Goal: Information Seeking & Learning: Find specific page/section

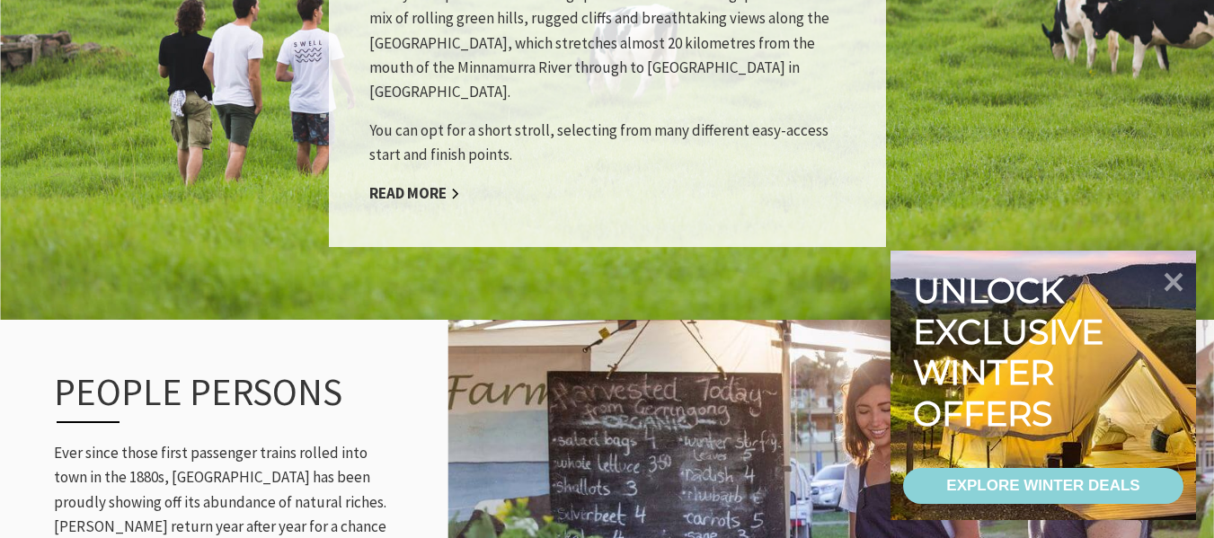
scroll to position [1274, 0]
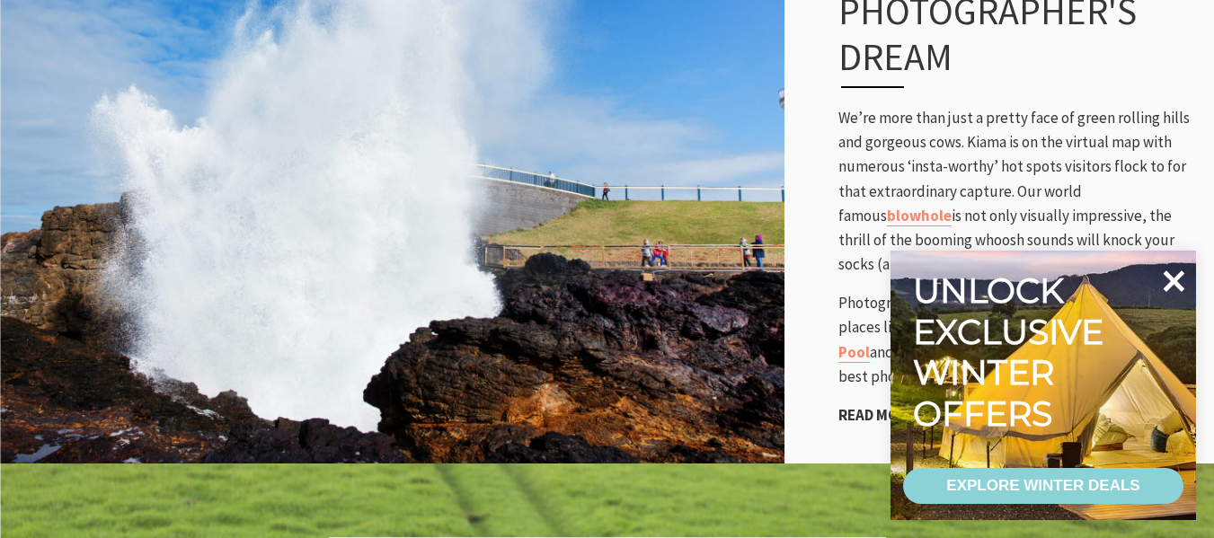
click at [1176, 279] on icon at bounding box center [1175, 282] width 22 height 22
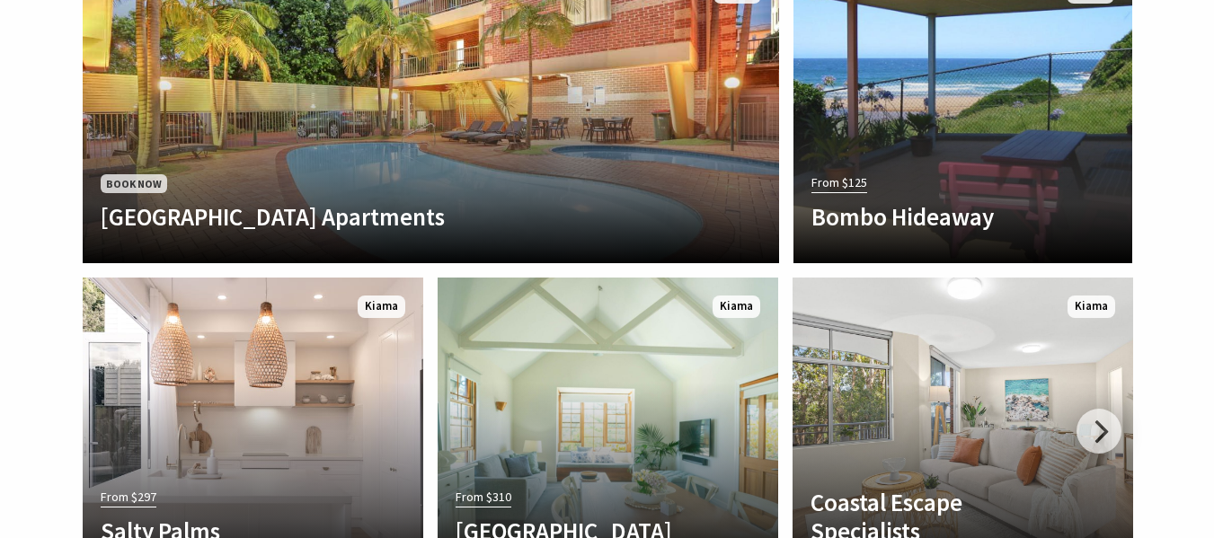
scroll to position [3503, 0]
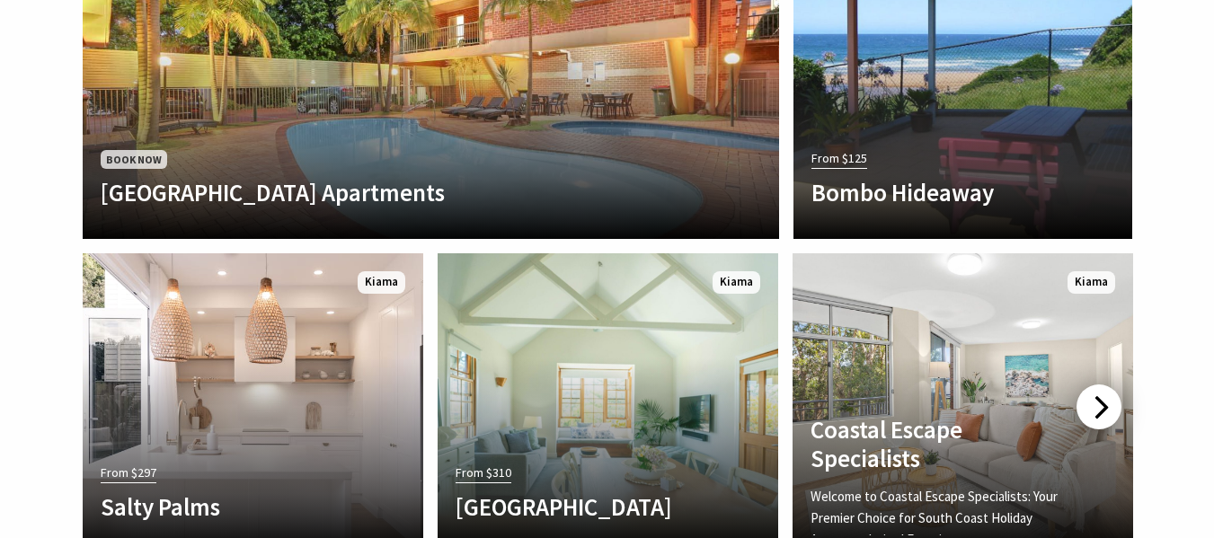
click at [1107, 385] on div at bounding box center [1099, 407] width 45 height 45
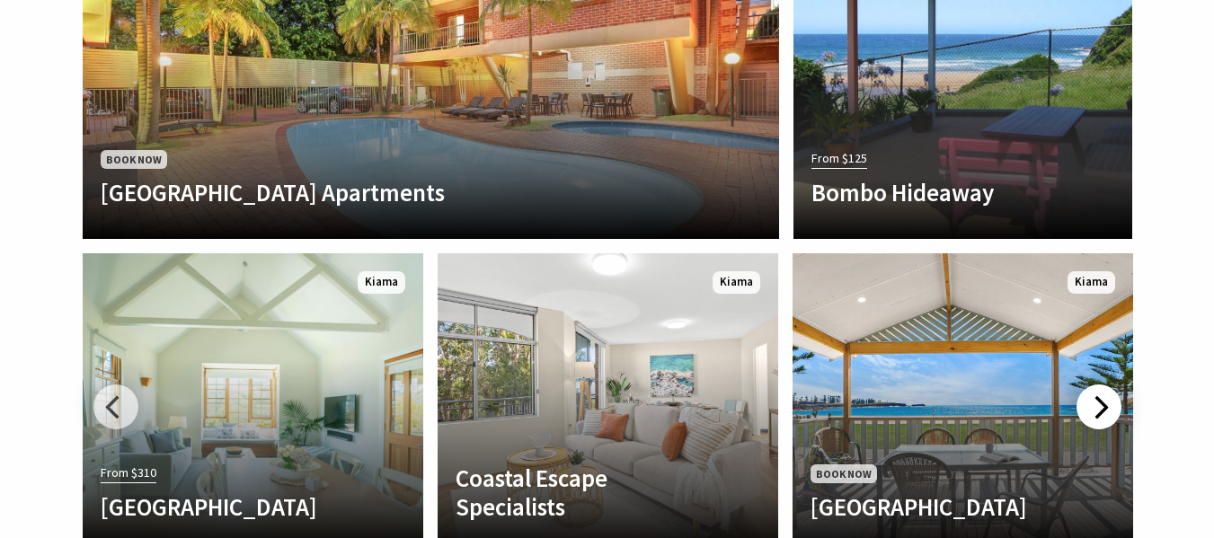
click at [1107, 385] on div at bounding box center [1099, 407] width 45 height 45
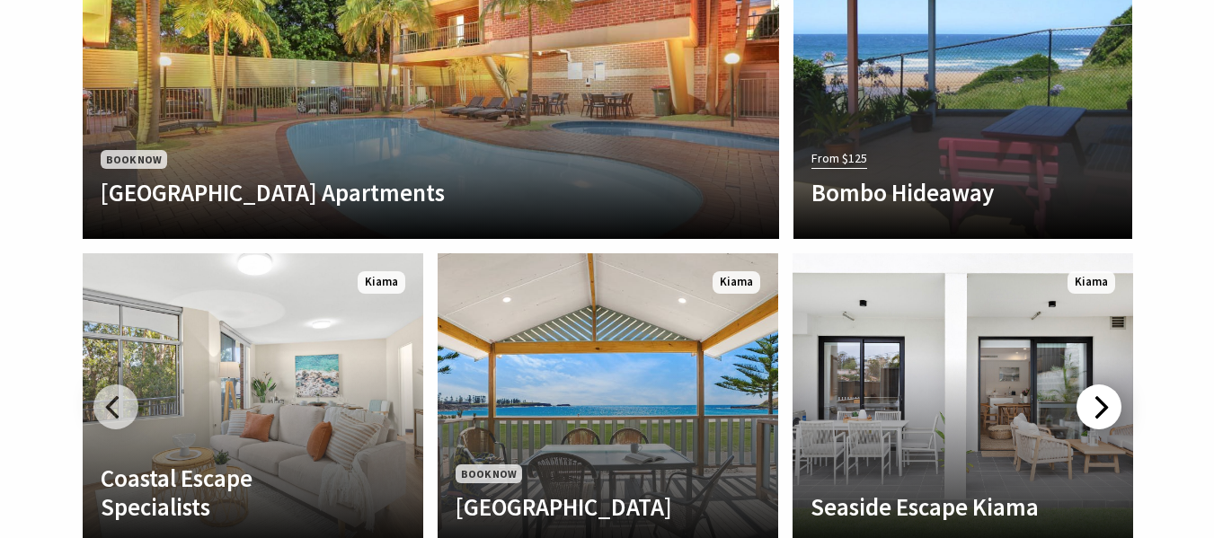
click at [1107, 385] on div at bounding box center [1099, 407] width 45 height 45
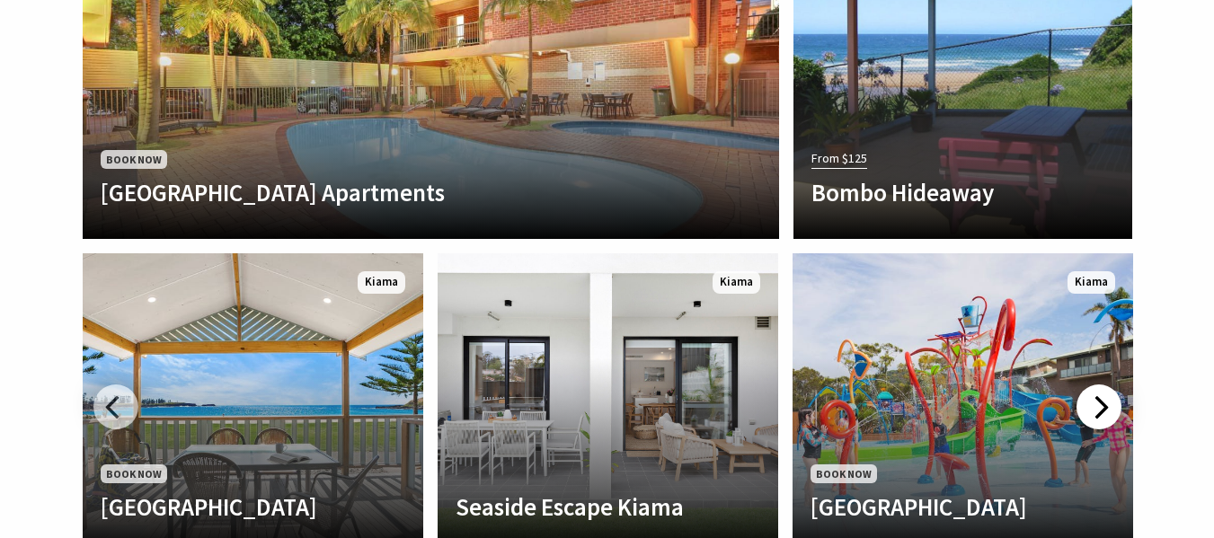
click at [1107, 385] on div at bounding box center [1099, 407] width 45 height 45
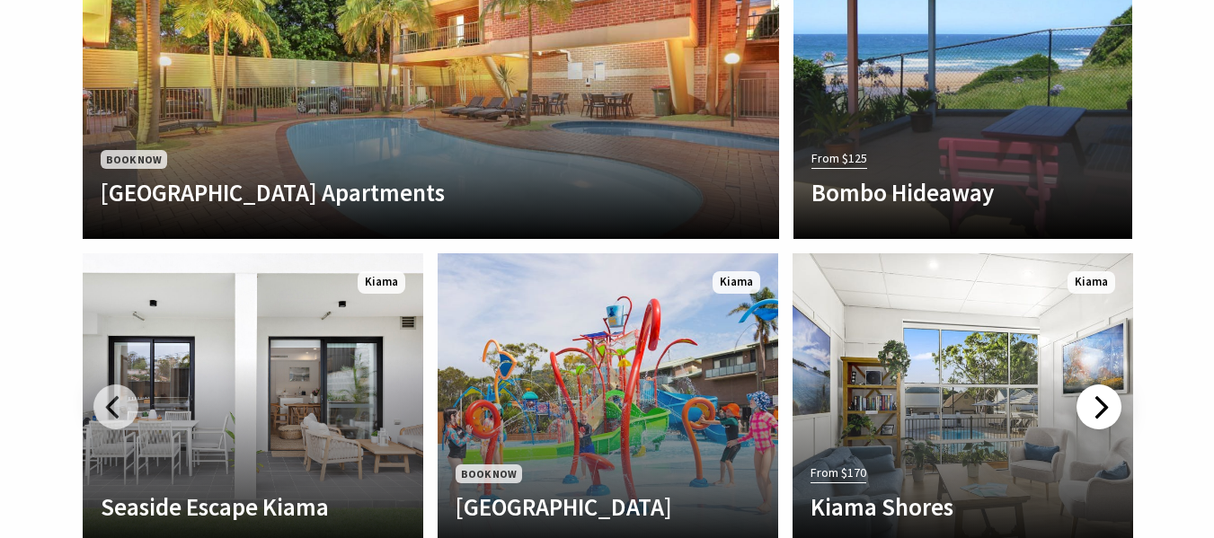
click at [1107, 385] on div at bounding box center [1099, 407] width 45 height 45
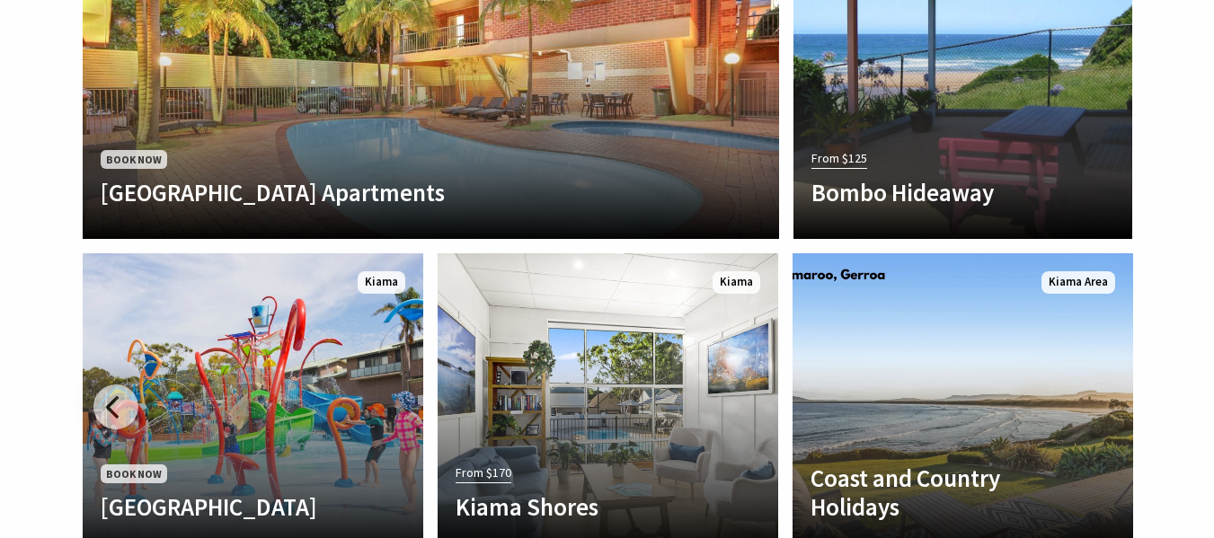
click at [1200, 308] on section "Places to Stay Another Image Used Book Now Terralong Terrace Apartments Terralo…" at bounding box center [607, 201] width 1214 height 832
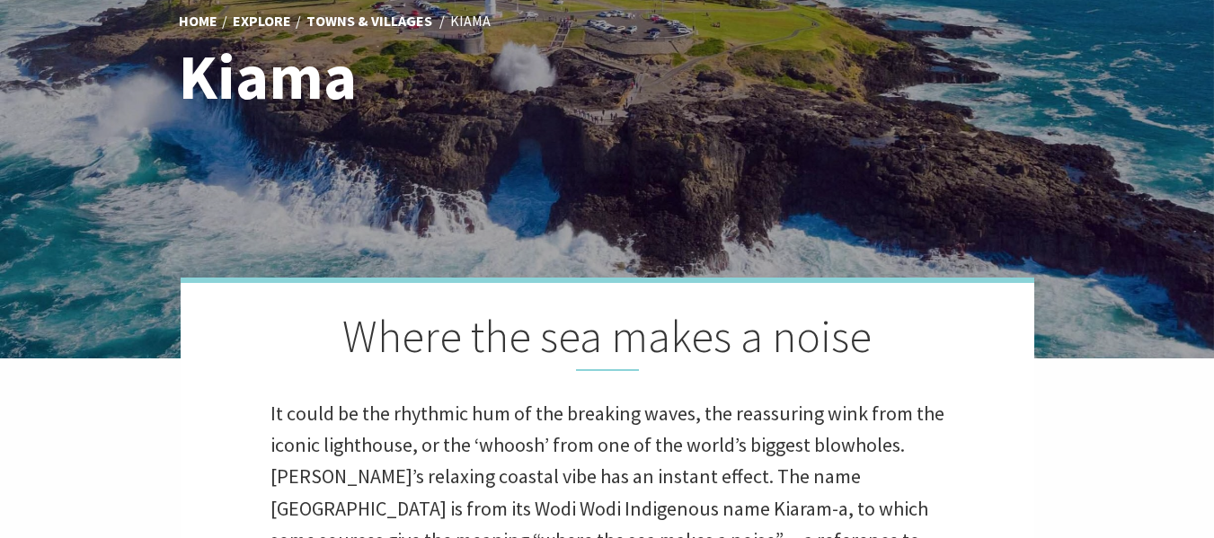
scroll to position [0, 0]
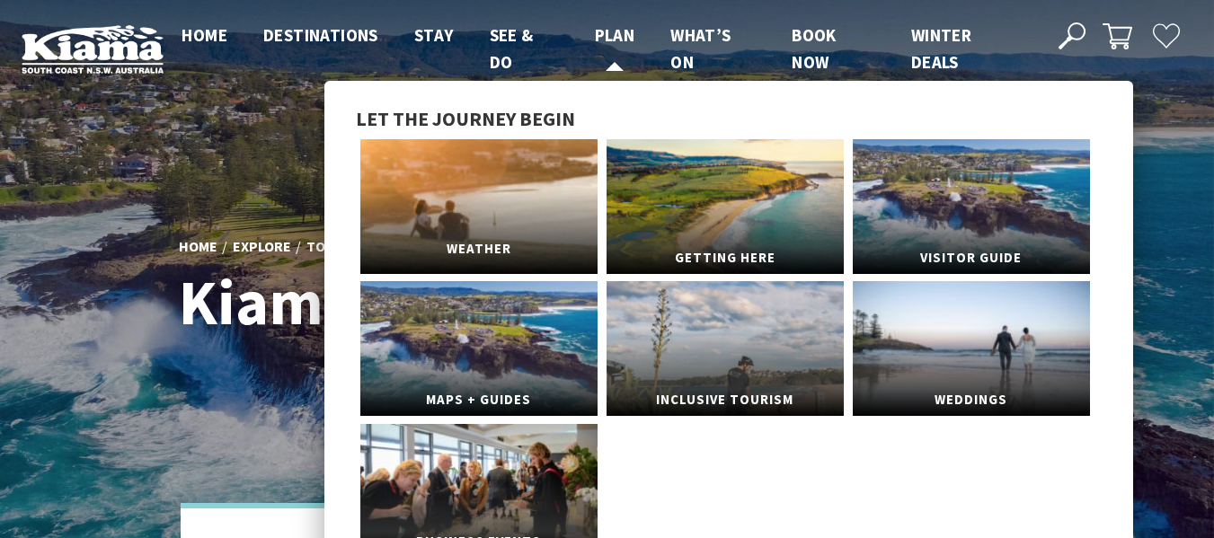
click at [557, 141] on link "Weather" at bounding box center [478, 206] width 237 height 135
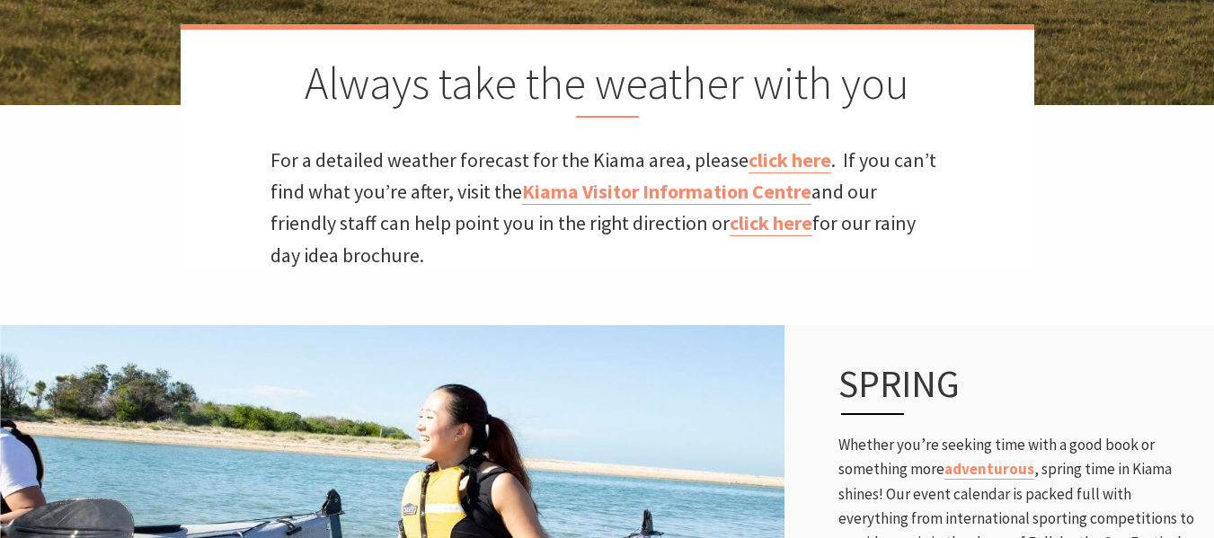
scroll to position [498, 0]
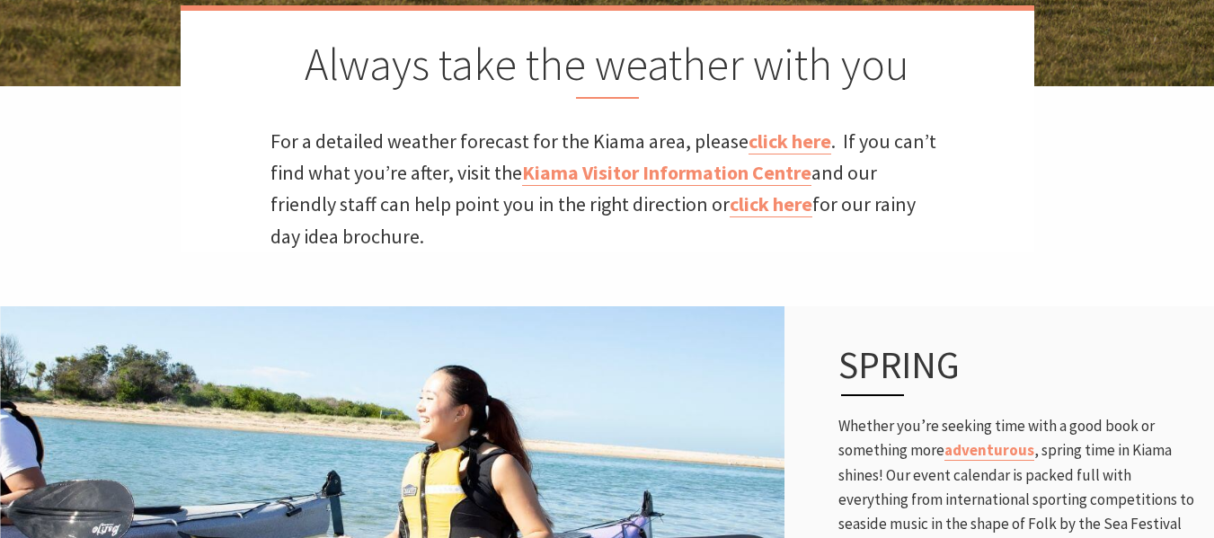
drag, startPoint x: 1227, startPoint y: 49, endPoint x: 1220, endPoint y: 98, distance: 49.1
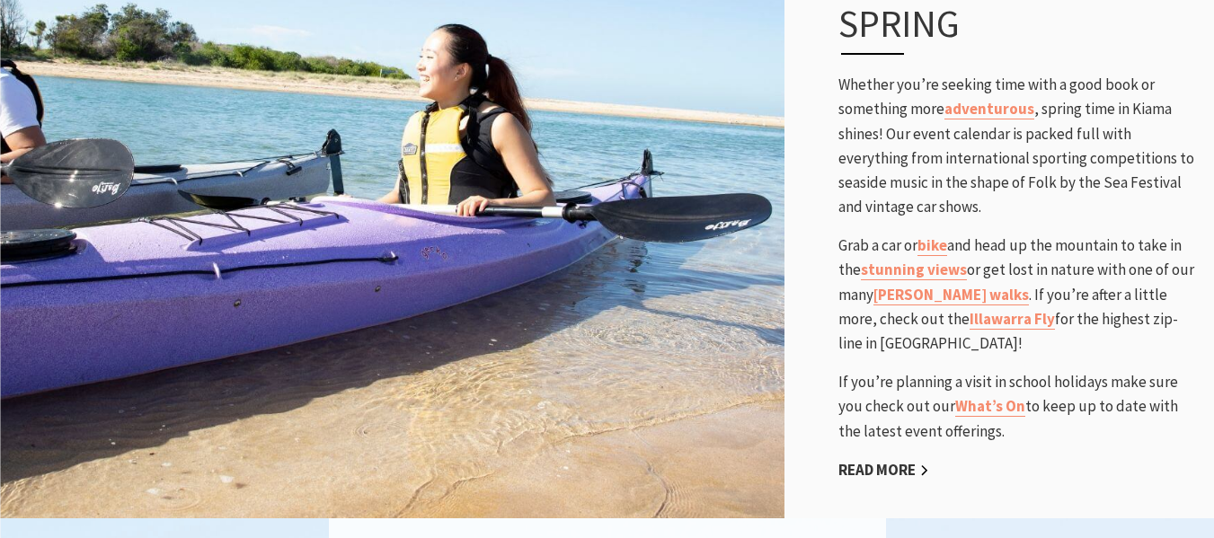
scroll to position [849, 0]
